Goal: Task Accomplishment & Management: Manage account settings

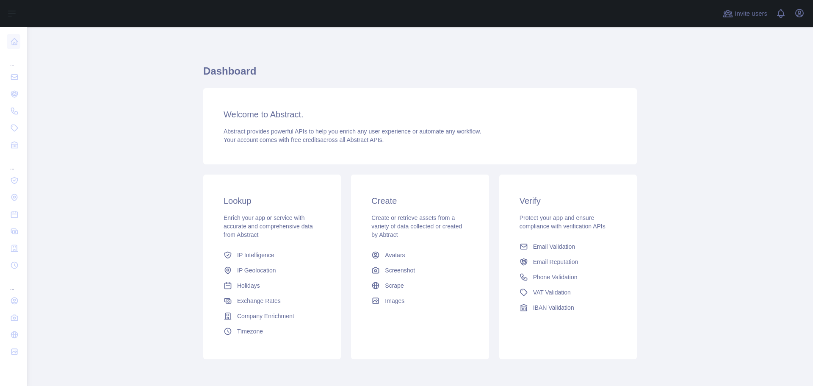
click at [755, 61] on main "Dashboard Welcome to Abstract. Abstract provides powerful APIs to help you enri…" at bounding box center [420, 206] width 786 height 359
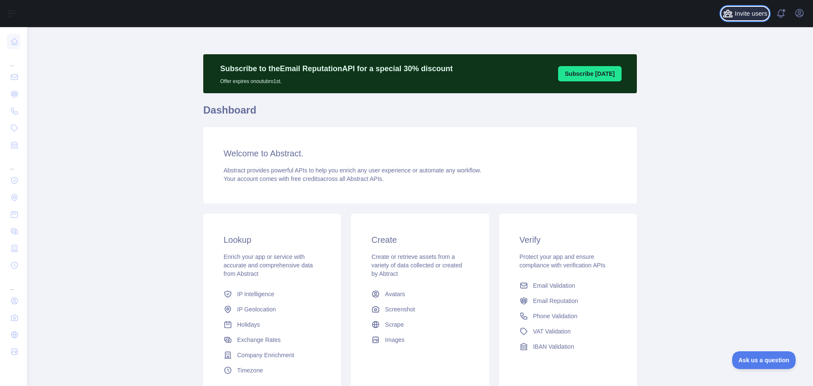
click at [757, 12] on span "Invite users" at bounding box center [751, 14] width 33 height 10
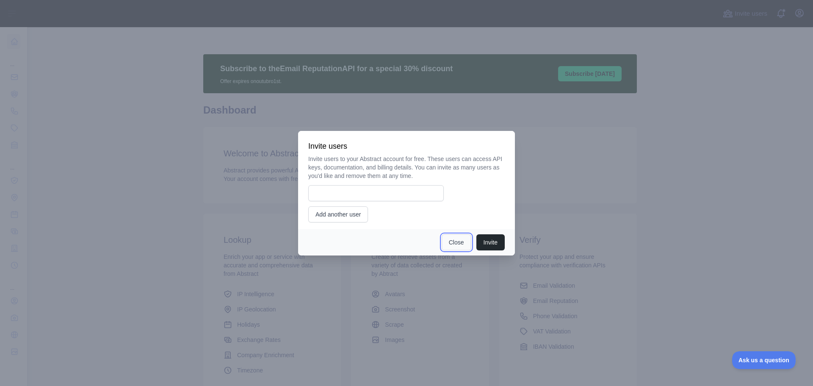
click at [442, 236] on button "Close" at bounding box center [457, 242] width 30 height 16
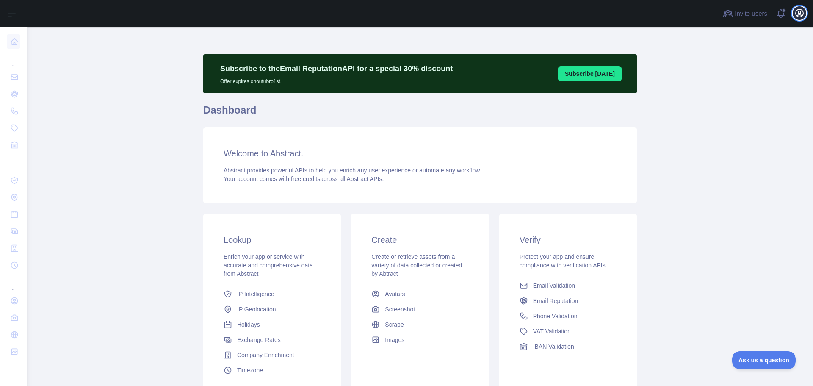
click at [802, 15] on icon "button" at bounding box center [799, 13] width 10 height 10
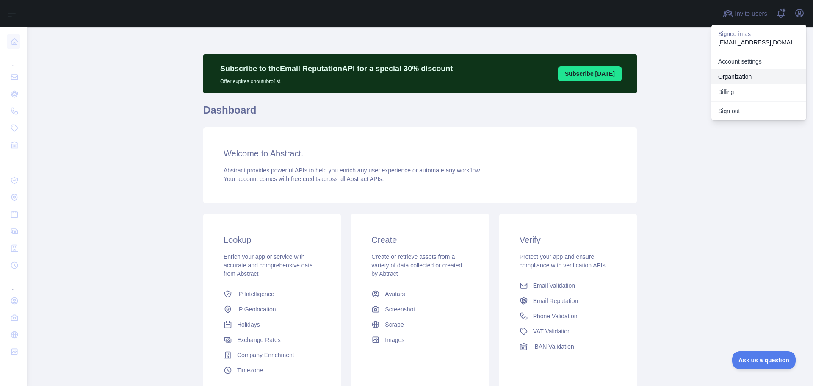
click at [732, 88] on button "Billing" at bounding box center [758, 91] width 95 height 15
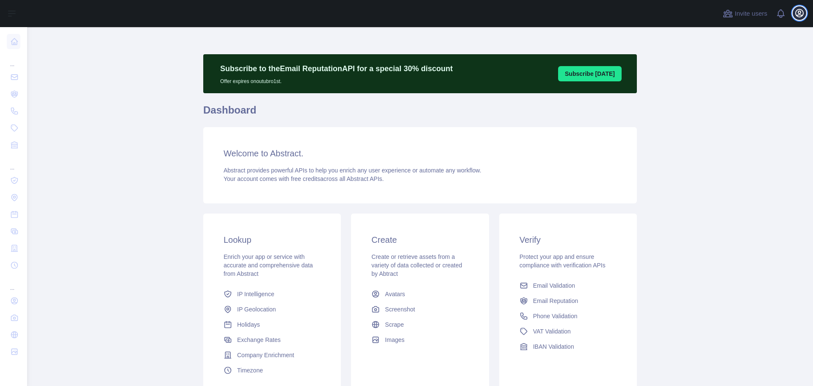
click at [796, 8] on button "Open user menu" at bounding box center [800, 13] width 14 height 14
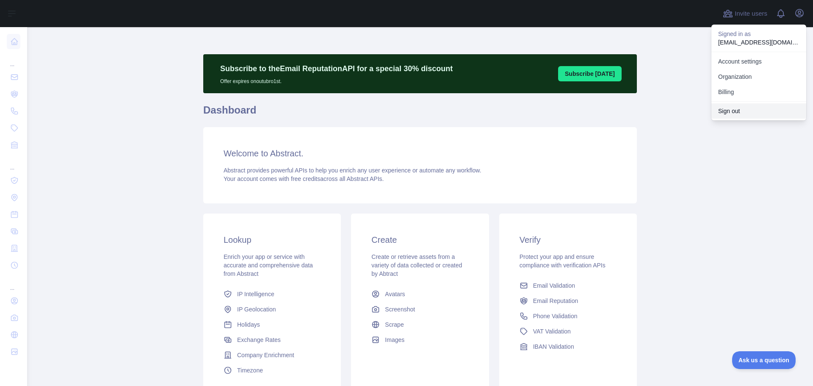
click at [735, 106] on button "Sign out" at bounding box center [758, 110] width 95 height 15
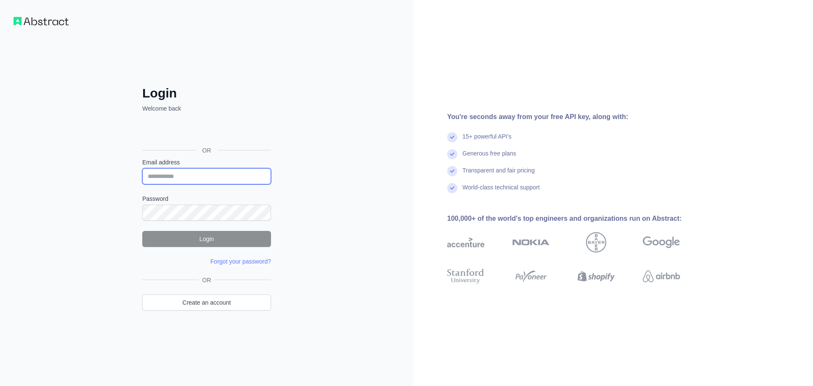
drag, startPoint x: 206, startPoint y: 174, endPoint x: 216, endPoint y: 173, distance: 9.7
click at [206, 174] on input "Email address" at bounding box center [206, 176] width 129 height 16
type input "**********"
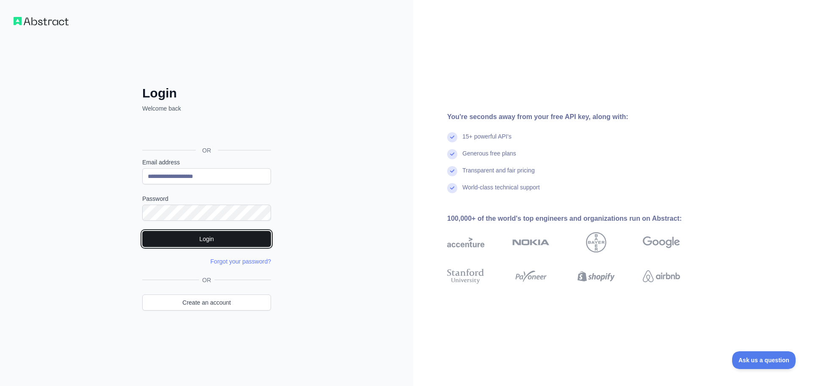
click at [186, 240] on button "Login" at bounding box center [206, 239] width 129 height 16
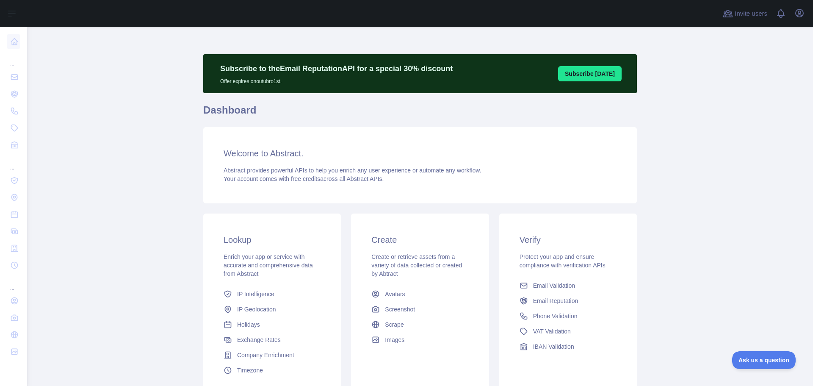
click at [810, 12] on div "Invite users View notifications Open user menu" at bounding box center [420, 13] width 786 height 27
click at [806, 13] on button "Open user menu" at bounding box center [800, 13] width 14 height 14
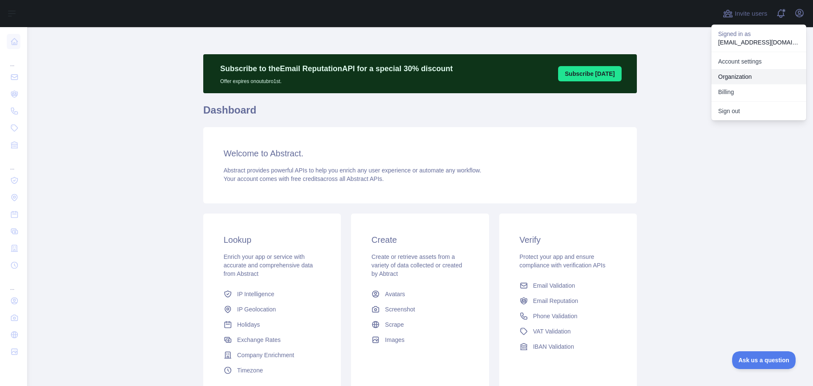
click at [745, 87] on button "Billing" at bounding box center [758, 91] width 95 height 15
